Goal: Feedback & Contribution: Leave review/rating

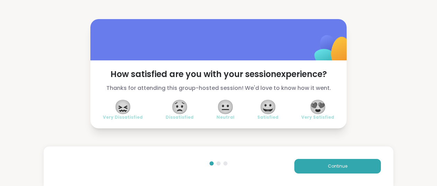
click at [320, 106] on span "😍" at bounding box center [318, 107] width 17 height 12
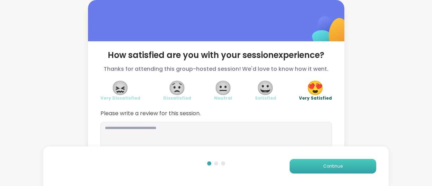
click at [336, 163] on span "Continue" at bounding box center [332, 166] width 19 height 6
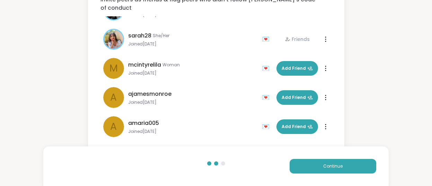
scroll to position [66, 0]
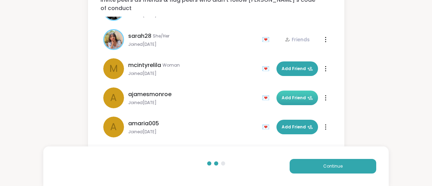
click at [295, 95] on span "Add Friend" at bounding box center [297, 98] width 31 height 6
click at [344, 163] on button "Continue" at bounding box center [333, 166] width 87 height 15
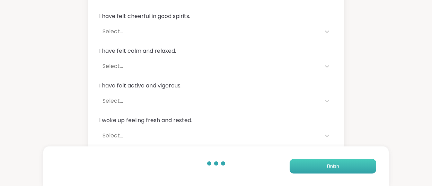
click at [344, 163] on button "Finish" at bounding box center [333, 166] width 87 height 15
